Goal: Task Accomplishment & Management: Use online tool/utility

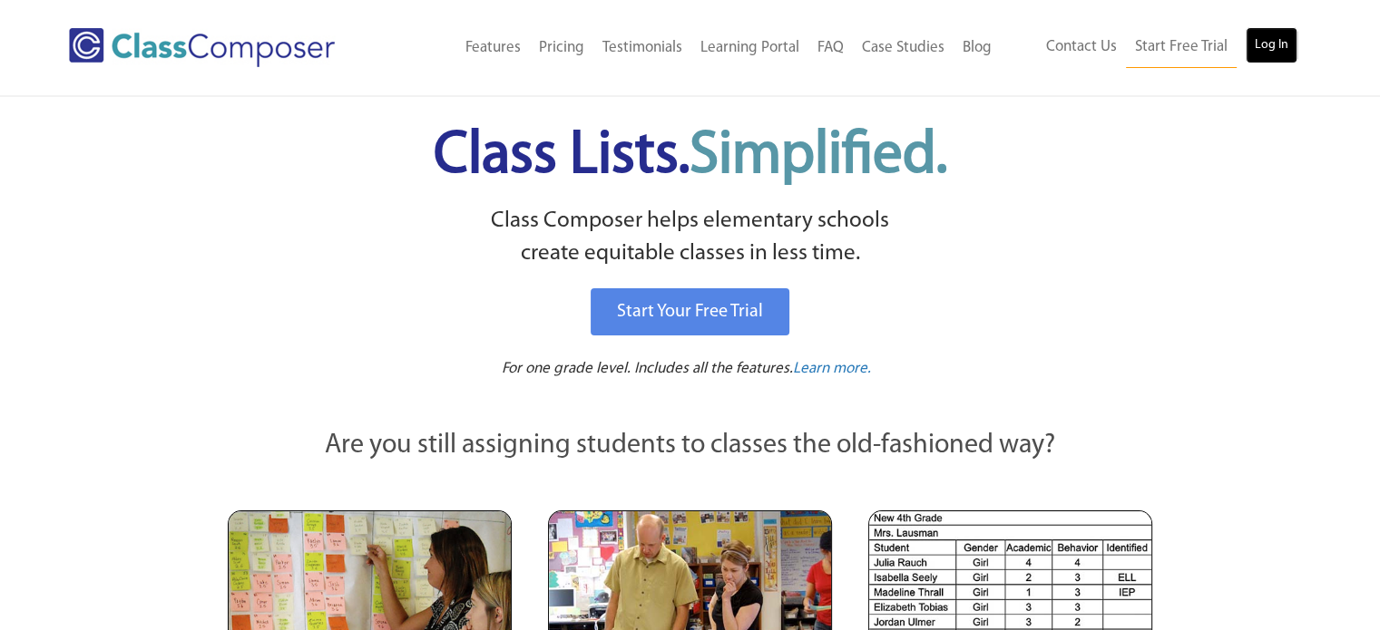
click at [1283, 47] on link "Log In" at bounding box center [1271, 45] width 52 height 36
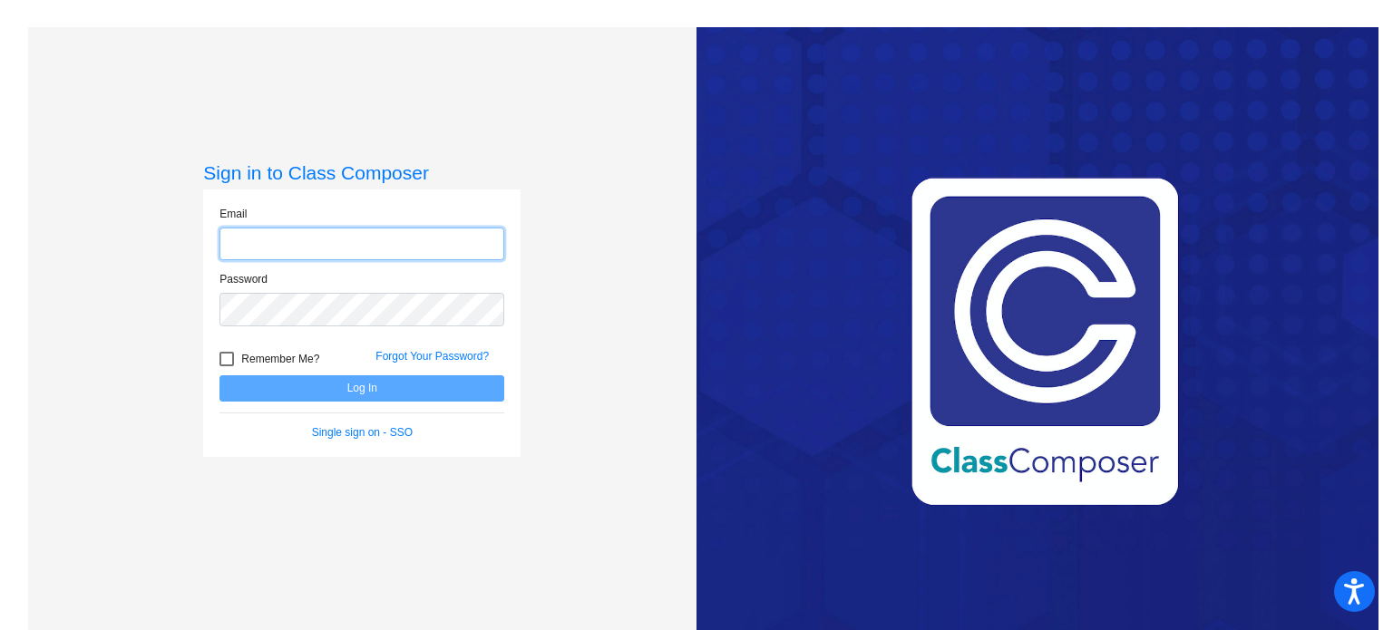
type input "[EMAIL_ADDRESS][DOMAIN_NAME]"
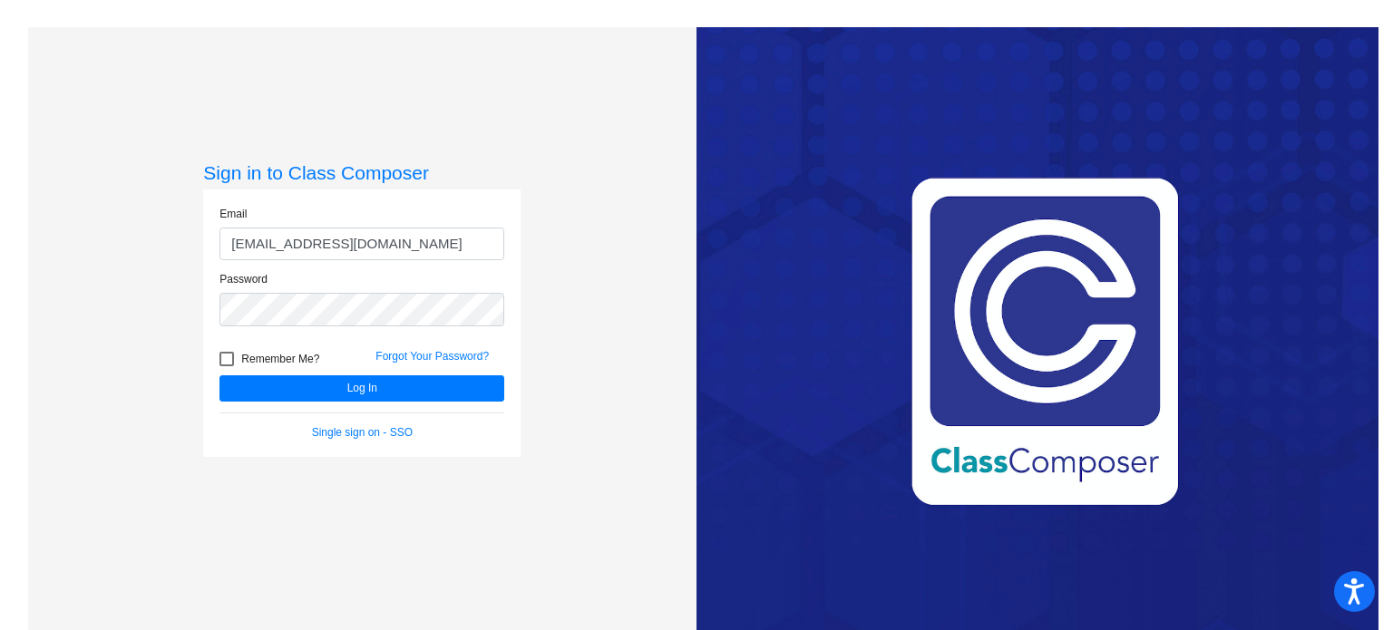
click at [213, 358] on div "Remember Me?" at bounding box center [284, 361] width 156 height 27
click at [216, 358] on div "Remember Me?" at bounding box center [284, 361] width 156 height 27
click at [219, 358] on div at bounding box center [226, 359] width 15 height 15
click at [226, 366] on input "Remember Me?" at bounding box center [226, 366] width 1 height 1
checkbox input "true"
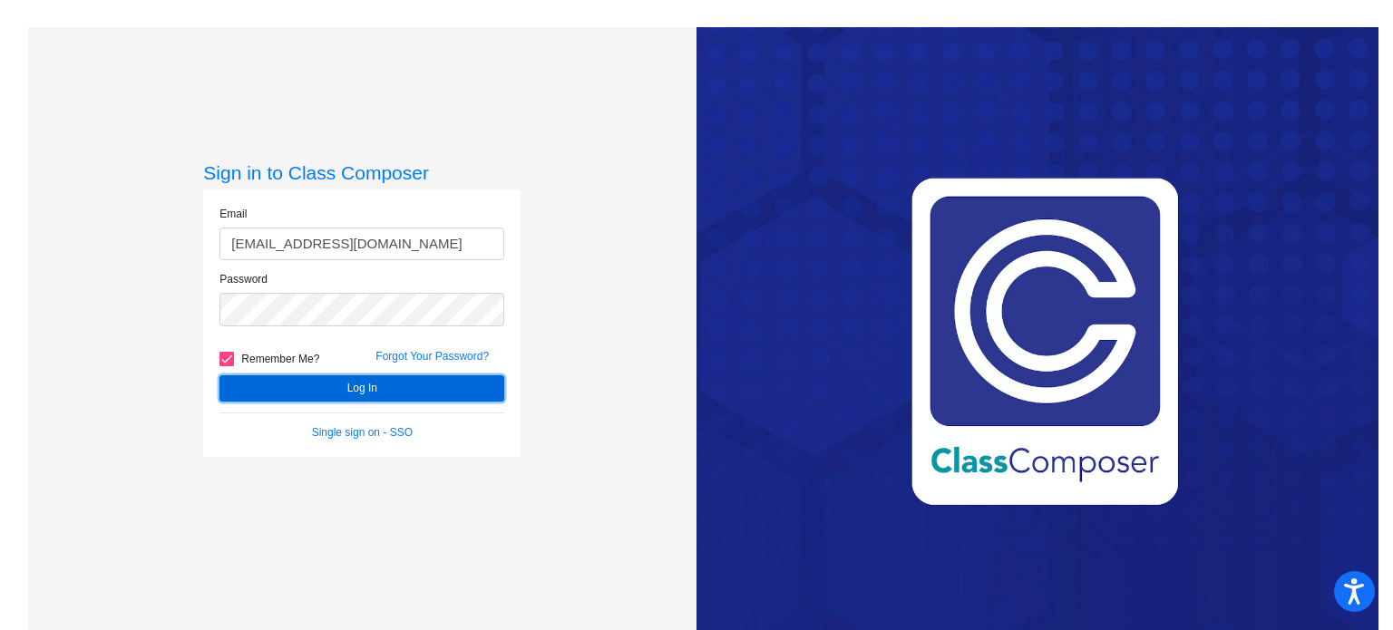
click at [267, 385] on button "Log In" at bounding box center [361, 388] width 285 height 26
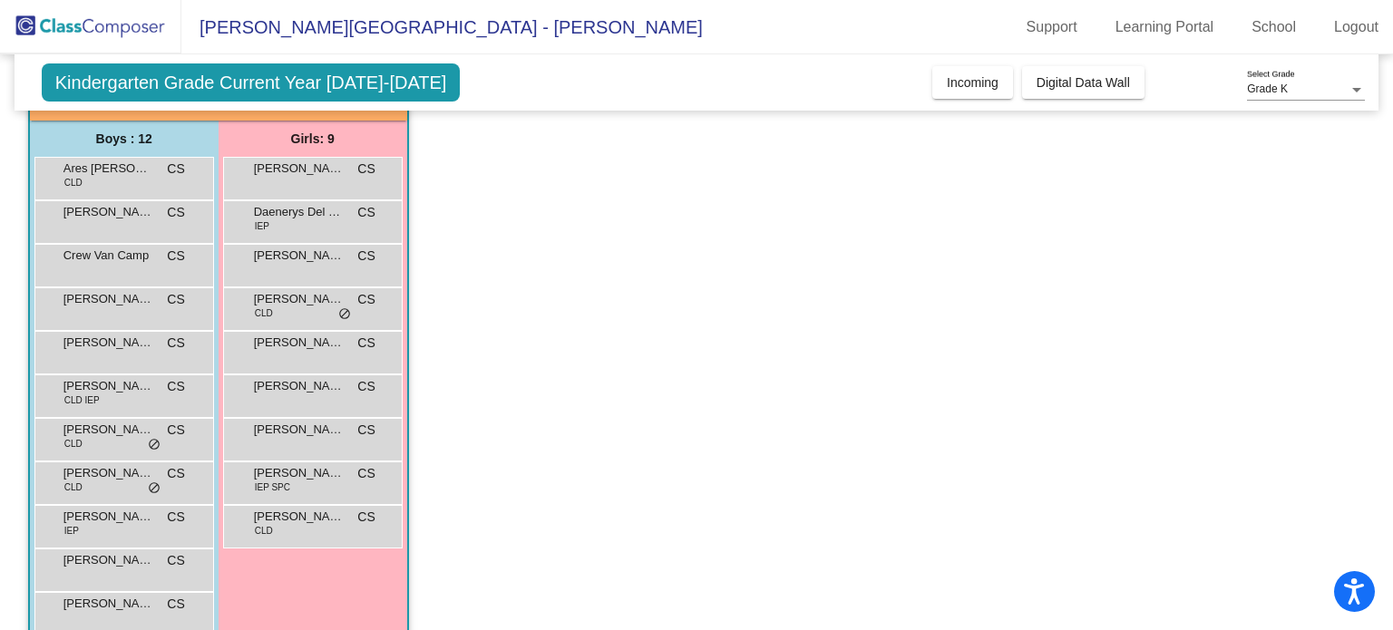
scroll to position [132, 0]
click at [98, 395] on span "CLD IEP" at bounding box center [81, 402] width 35 height 14
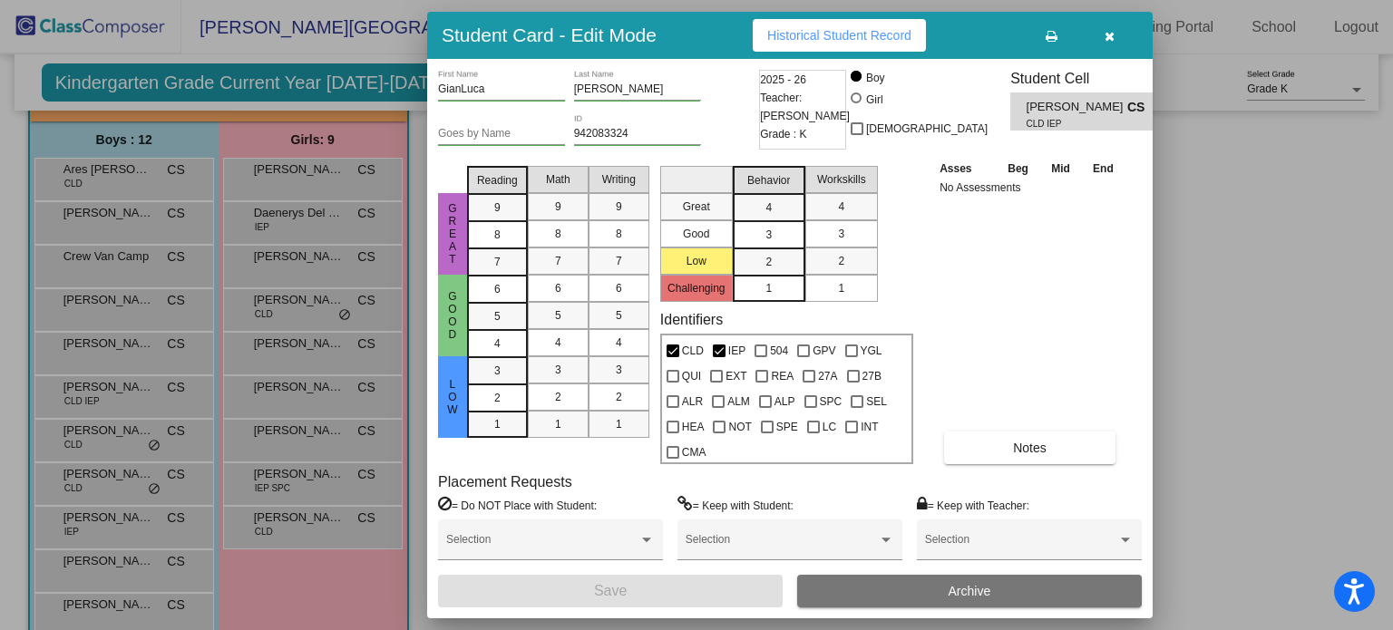
click at [1121, 28] on button "button" at bounding box center [1109, 35] width 58 height 33
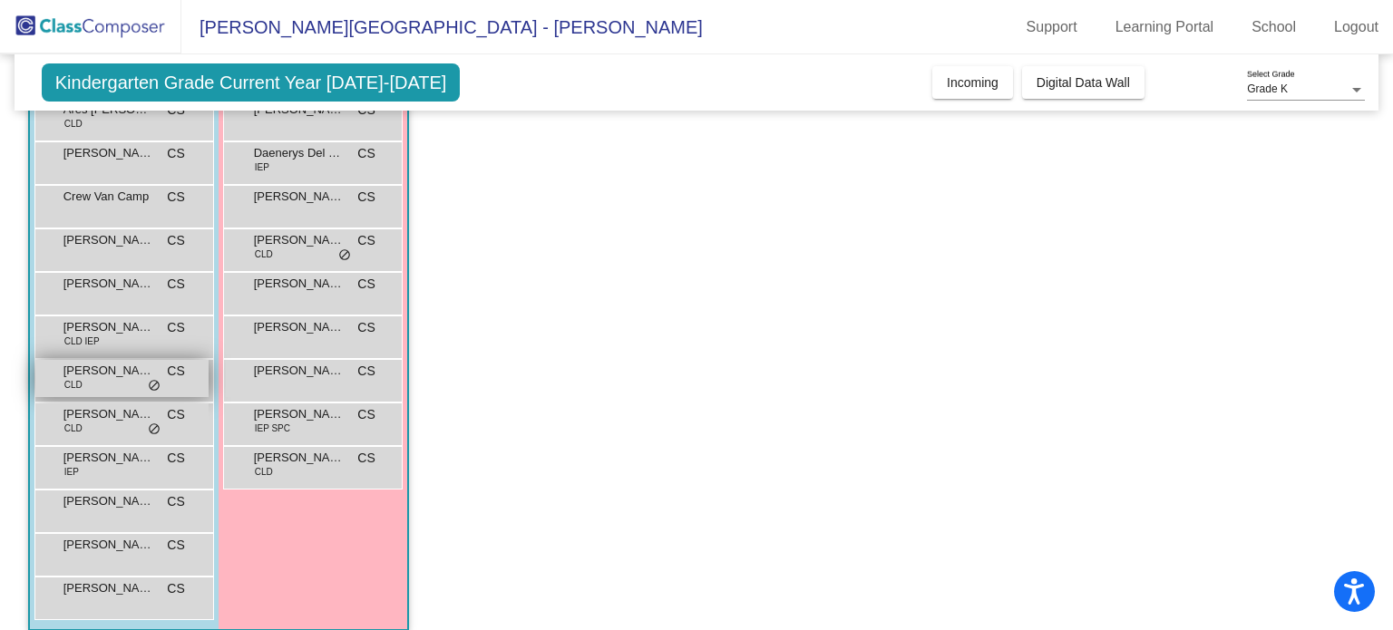
scroll to position [200, 0]
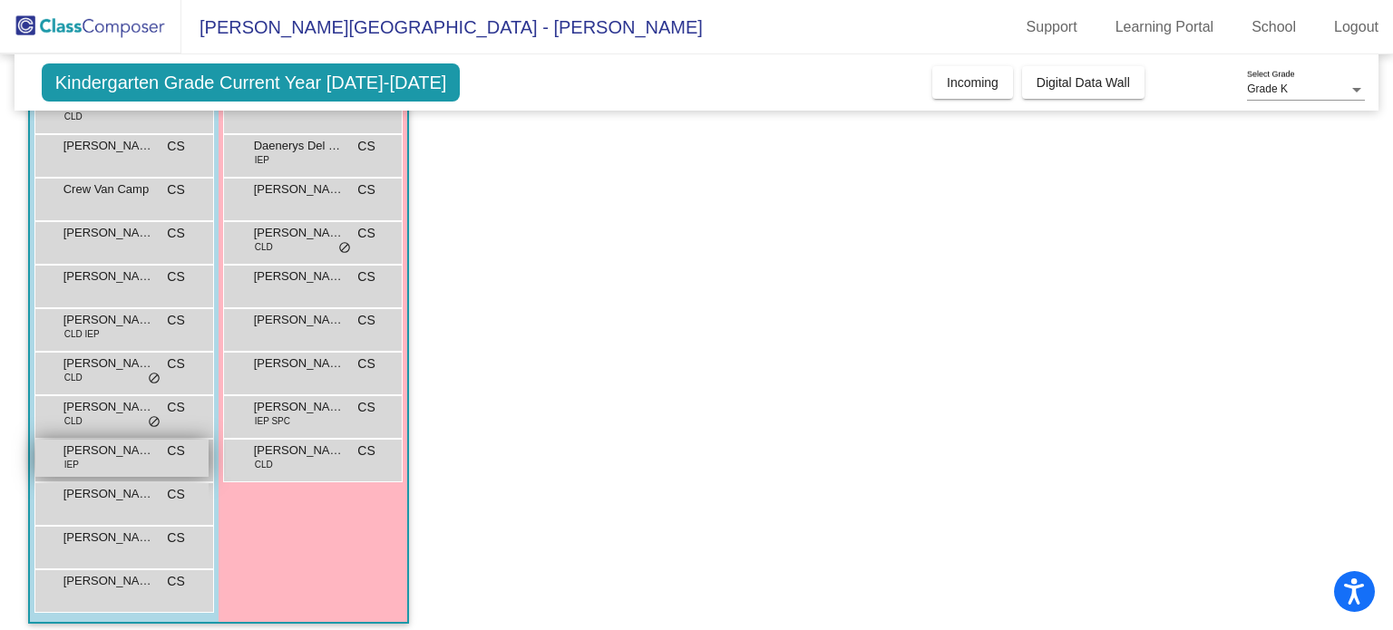
click at [107, 463] on div "[PERSON_NAME] IEP CS lock do_not_disturb_alt" at bounding box center [121, 458] width 173 height 37
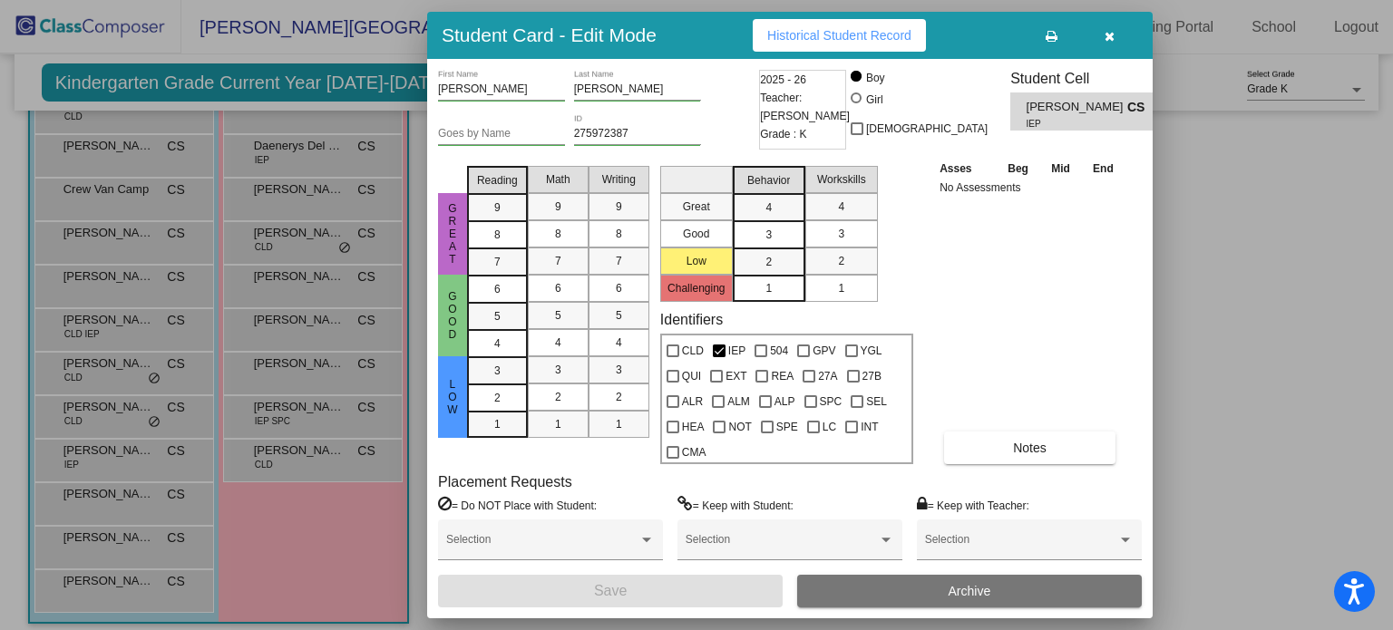
click at [1109, 38] on icon "button" at bounding box center [1110, 36] width 10 height 13
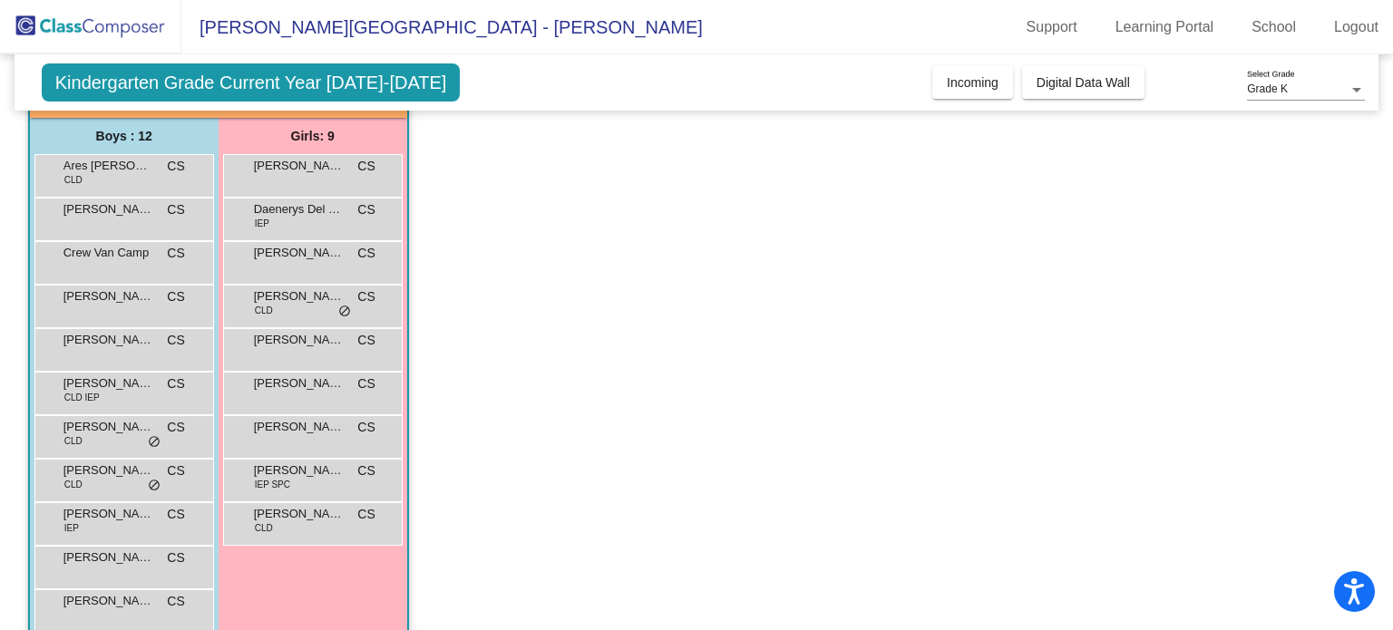
scroll to position [145, 0]
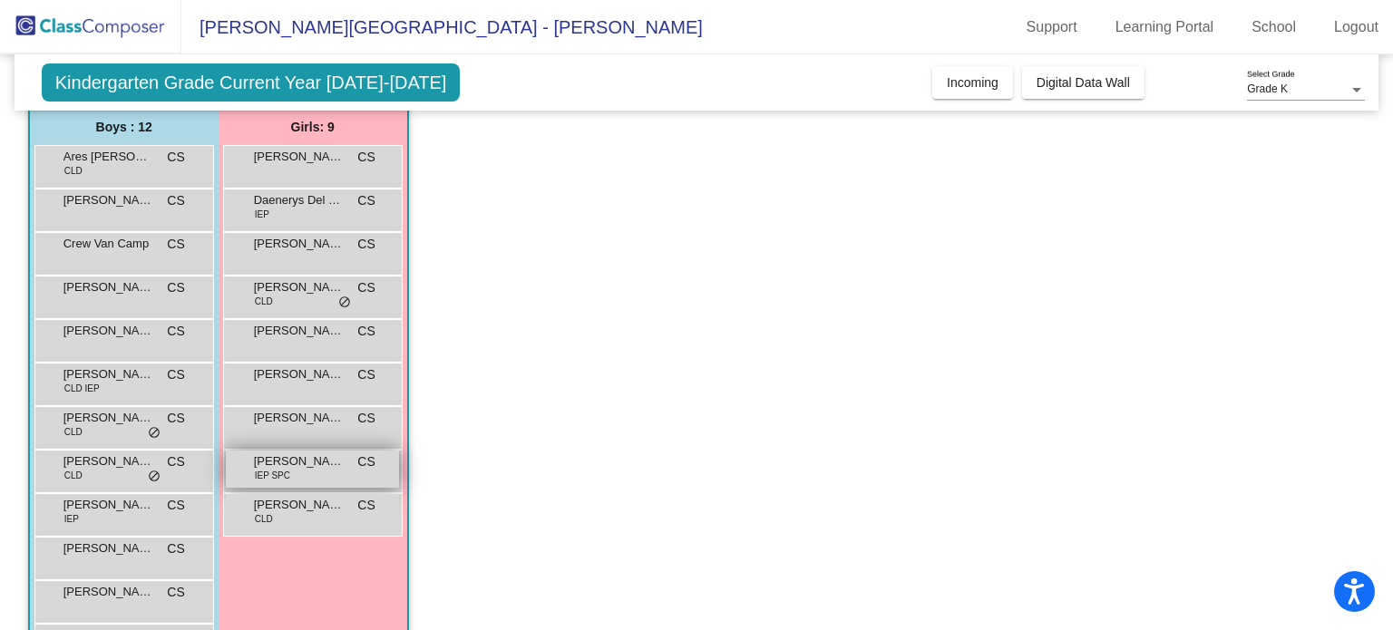
click at [338, 459] on span "[PERSON_NAME]" at bounding box center [299, 462] width 91 height 18
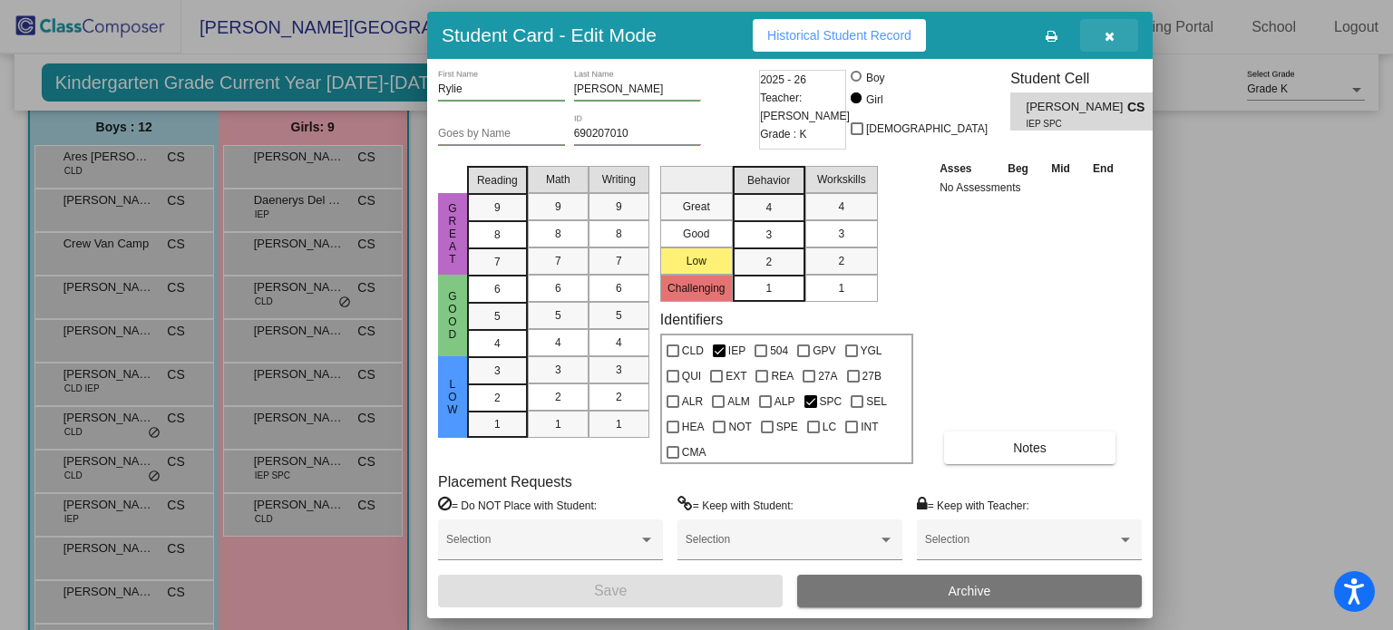
click at [1113, 44] on button "button" at bounding box center [1109, 35] width 58 height 33
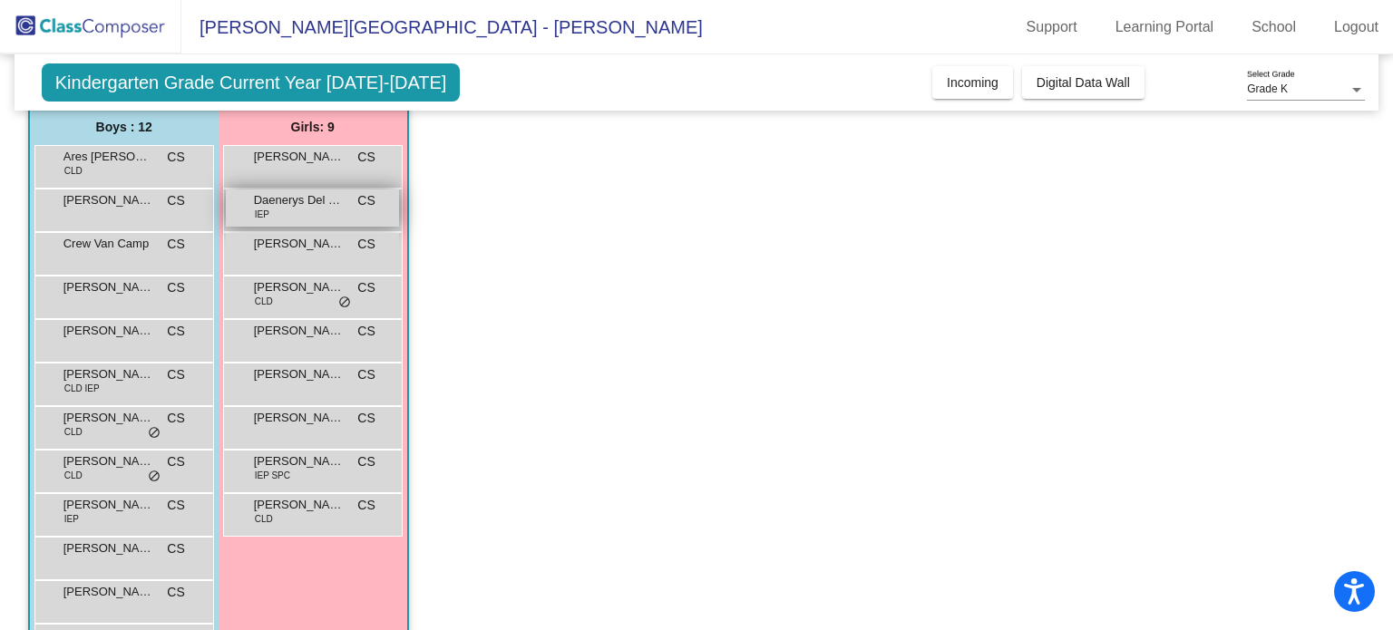
click at [304, 217] on div "Daenerys Del Real IEP CS lock do_not_disturb_alt" at bounding box center [312, 208] width 173 height 37
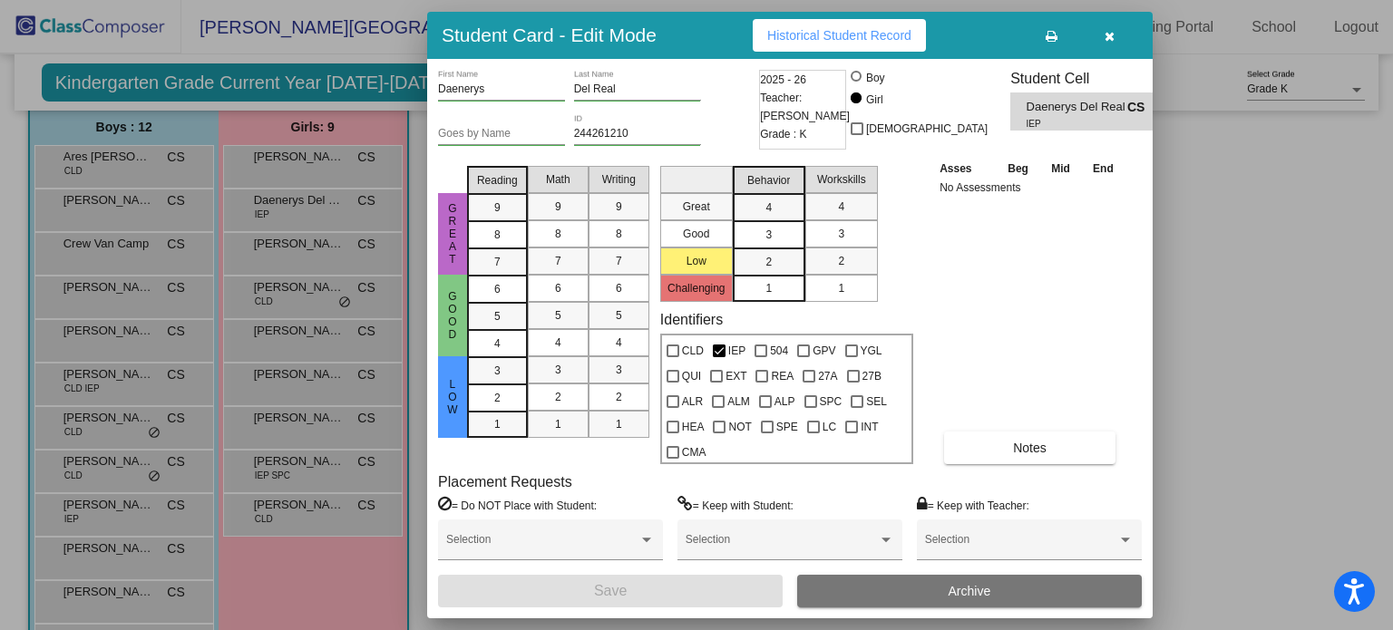
click at [1106, 41] on icon "button" at bounding box center [1110, 36] width 10 height 13
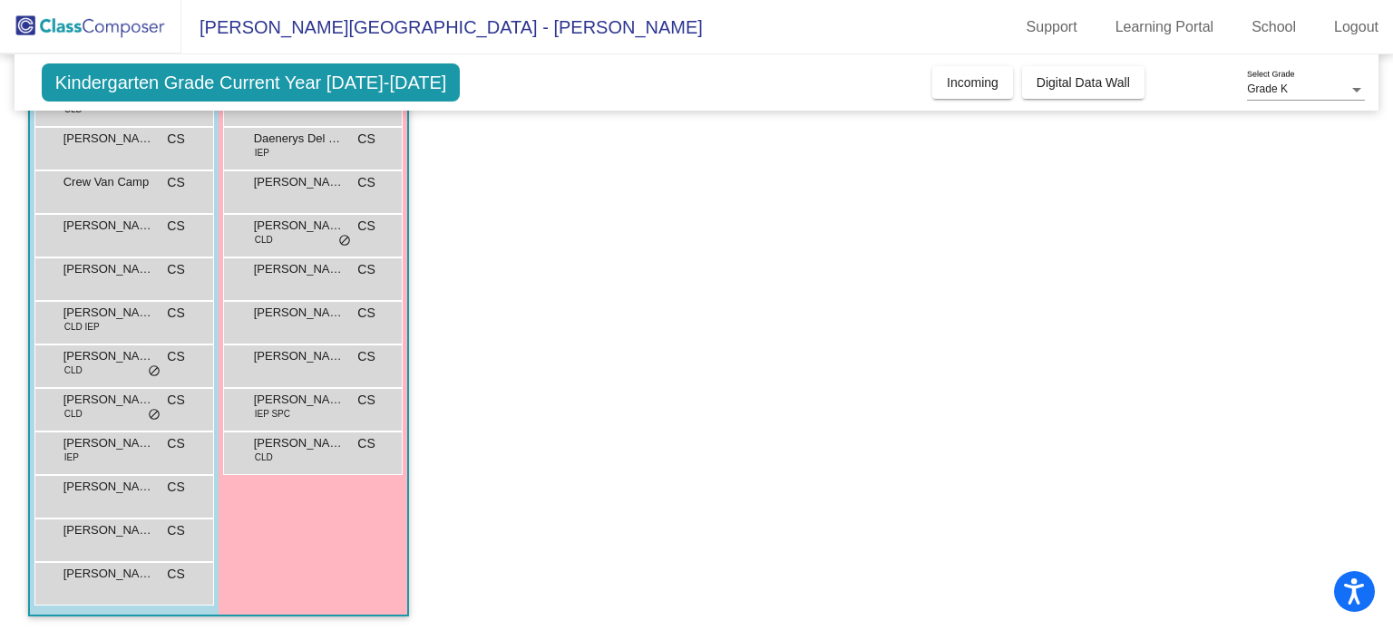
scroll to position [210, 0]
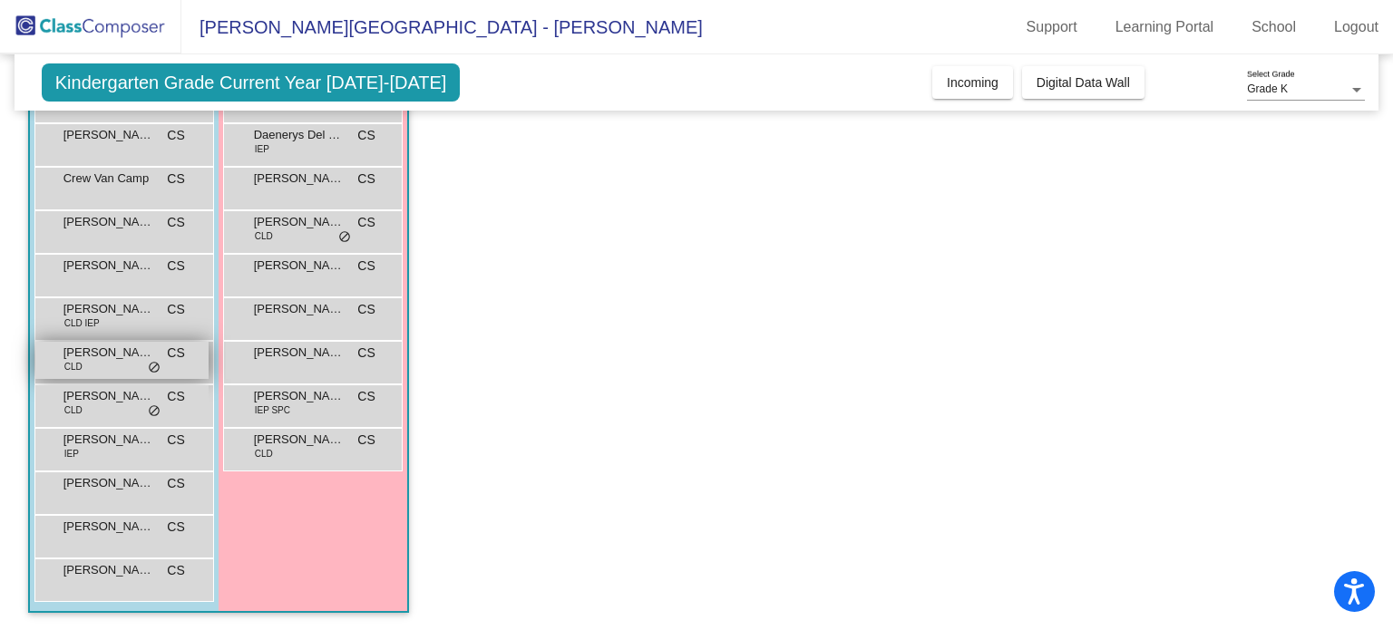
click at [94, 344] on span "[PERSON_NAME]" at bounding box center [108, 353] width 91 height 18
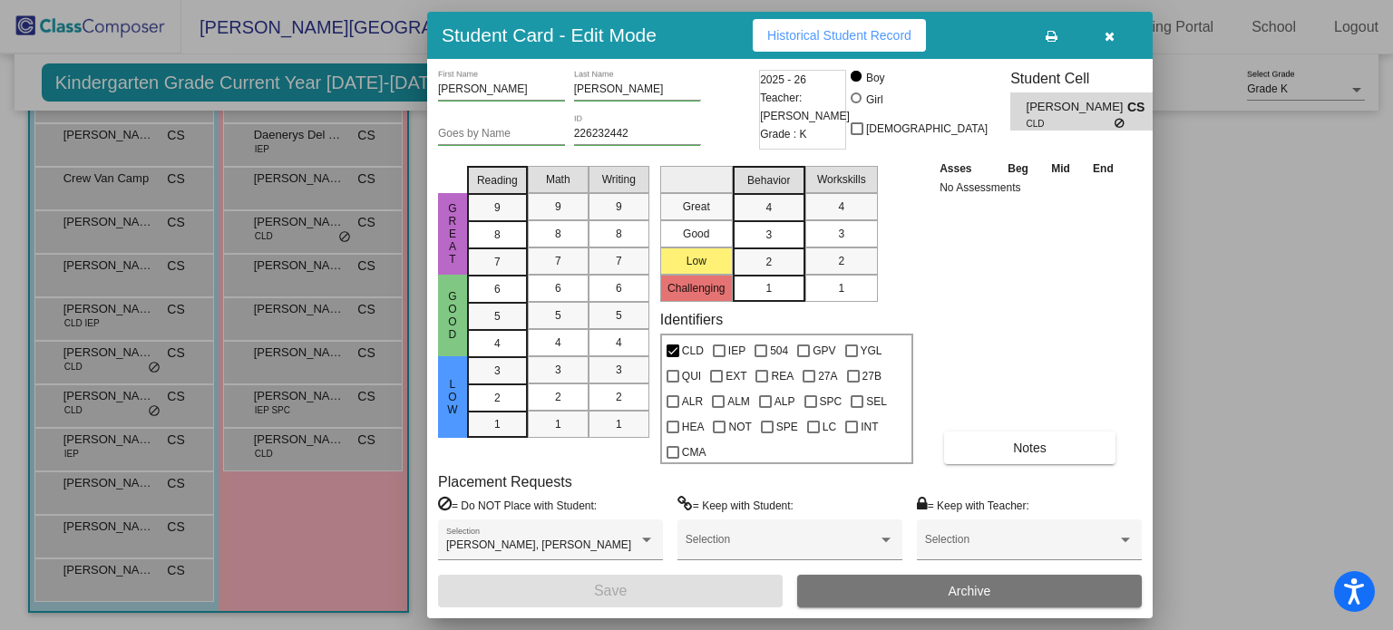
click at [1115, 125] on icon at bounding box center [1121, 123] width 12 height 11
click at [1123, 34] on button "button" at bounding box center [1109, 35] width 58 height 33
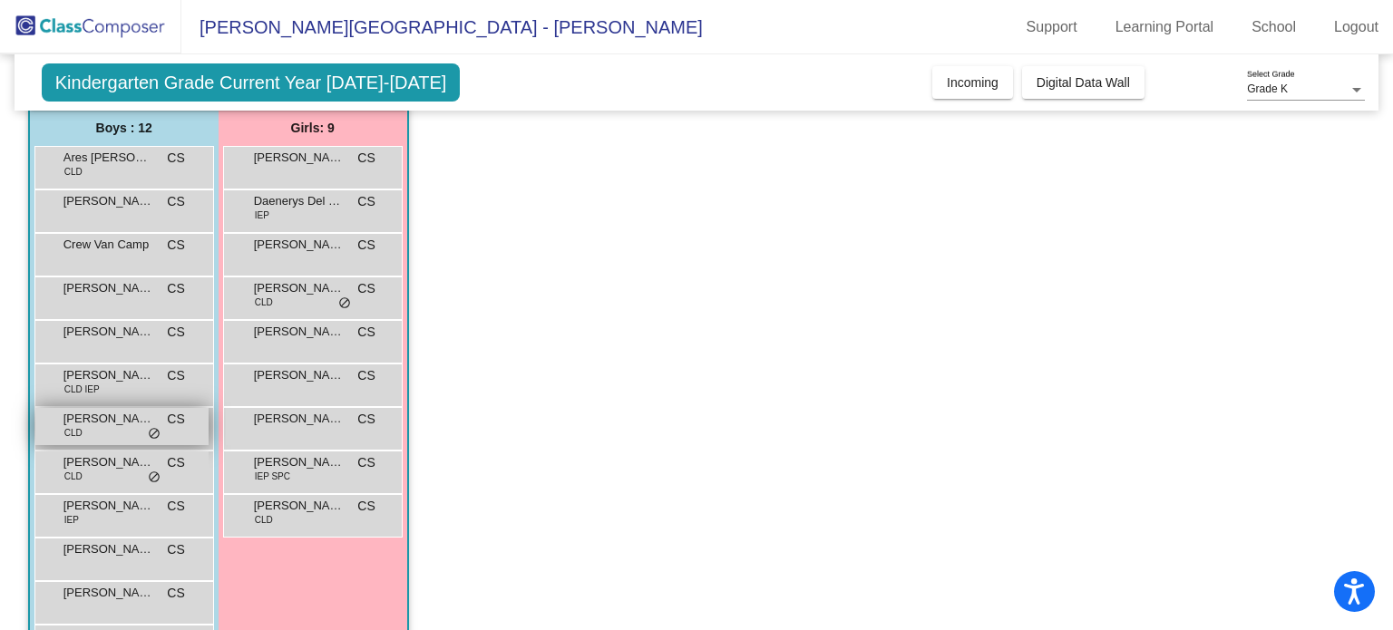
scroll to position [148, 0]
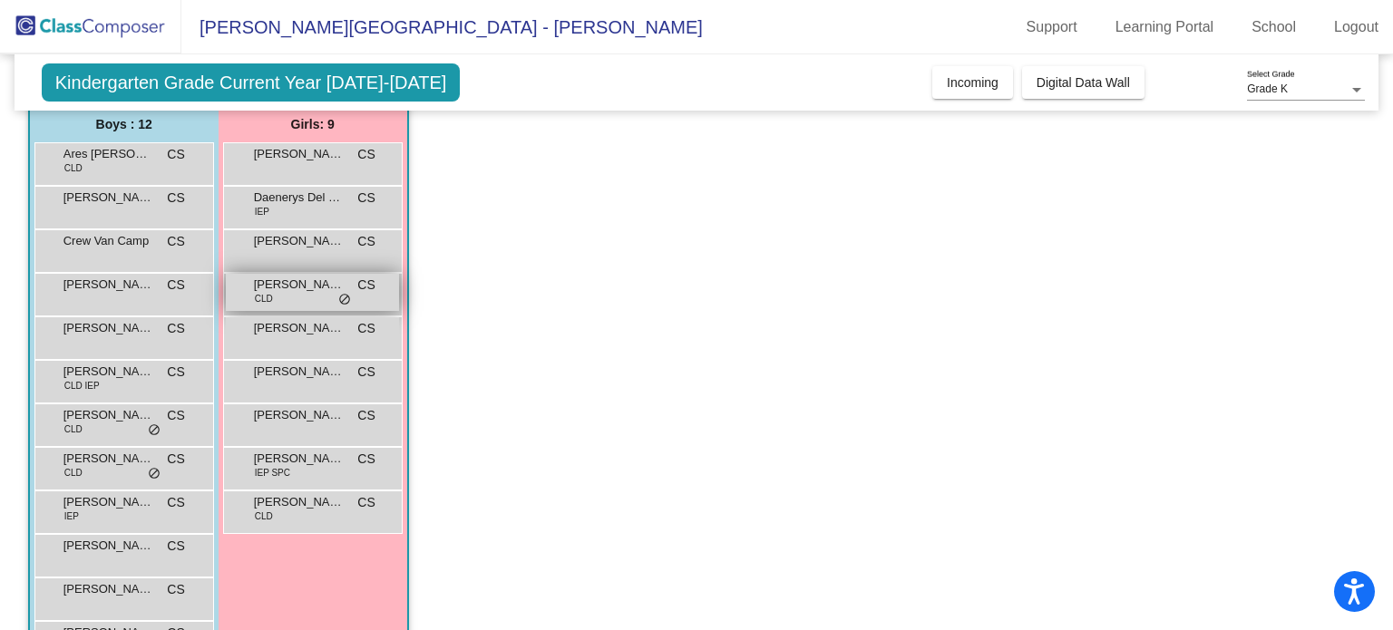
click at [294, 297] on div "[PERSON_NAME] CLD CS lock do_not_disturb_alt" at bounding box center [312, 292] width 173 height 37
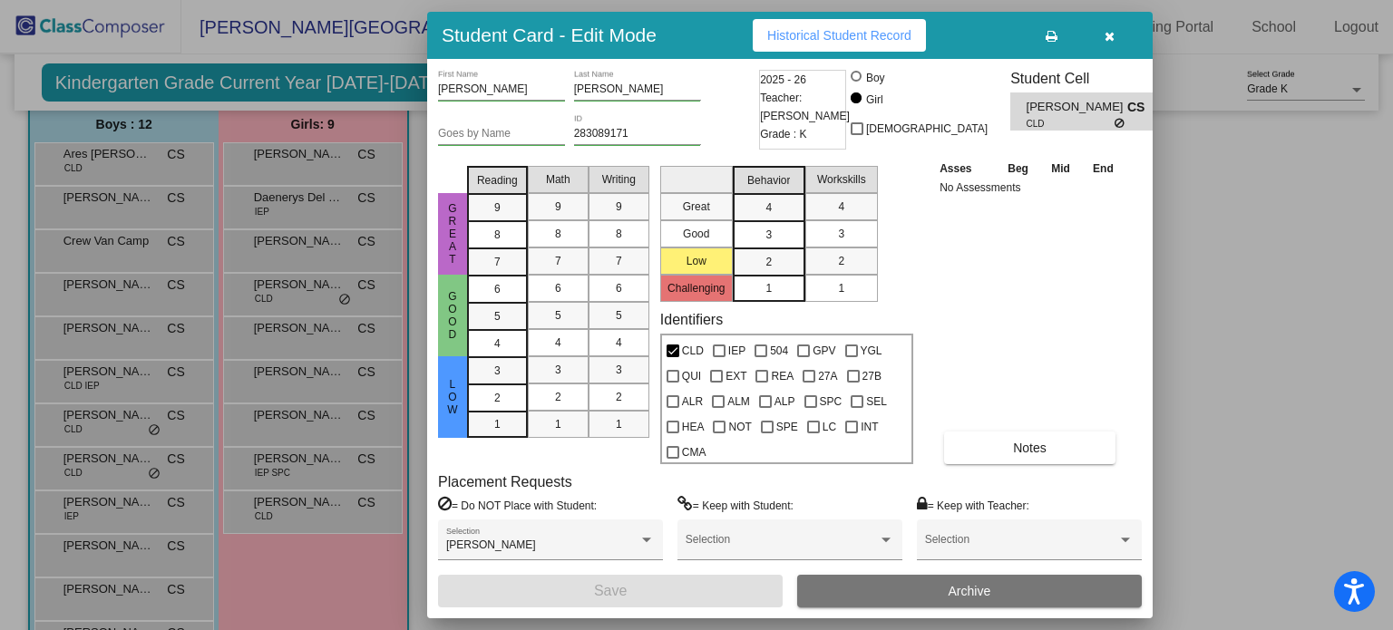
click at [1108, 44] on button "button" at bounding box center [1109, 35] width 58 height 33
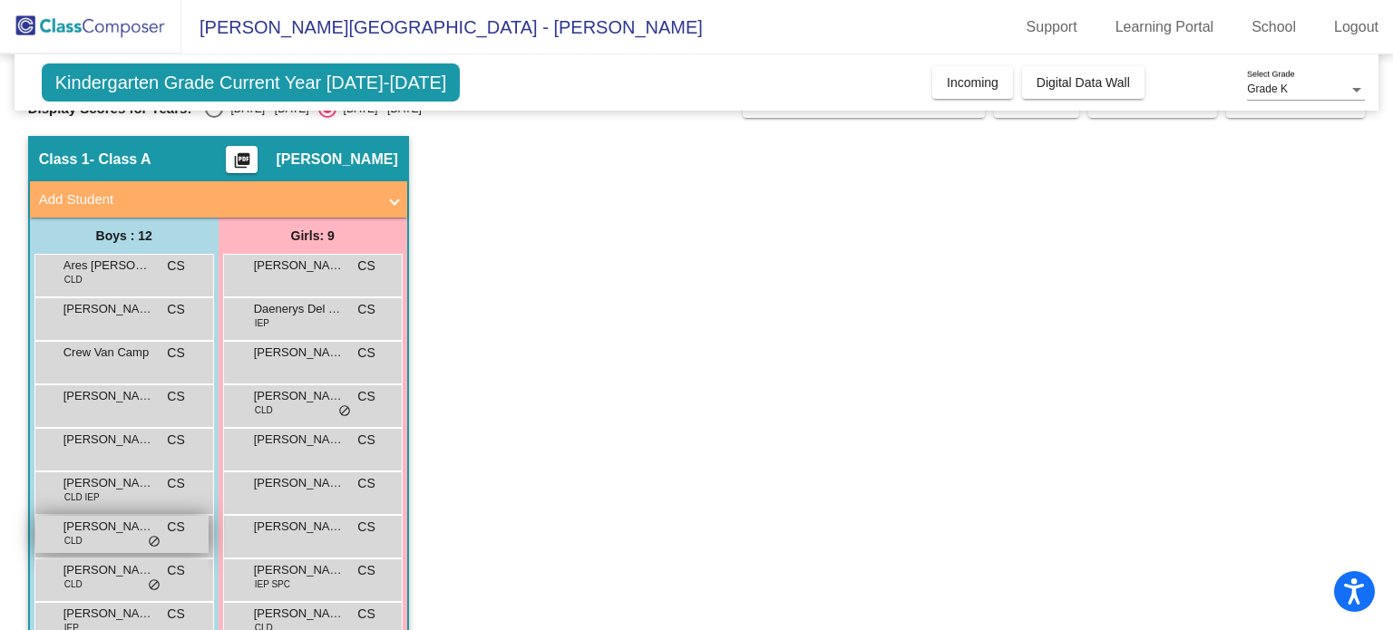
scroll to position [0, 0]
